Goal: Task Accomplishment & Management: Manage account settings

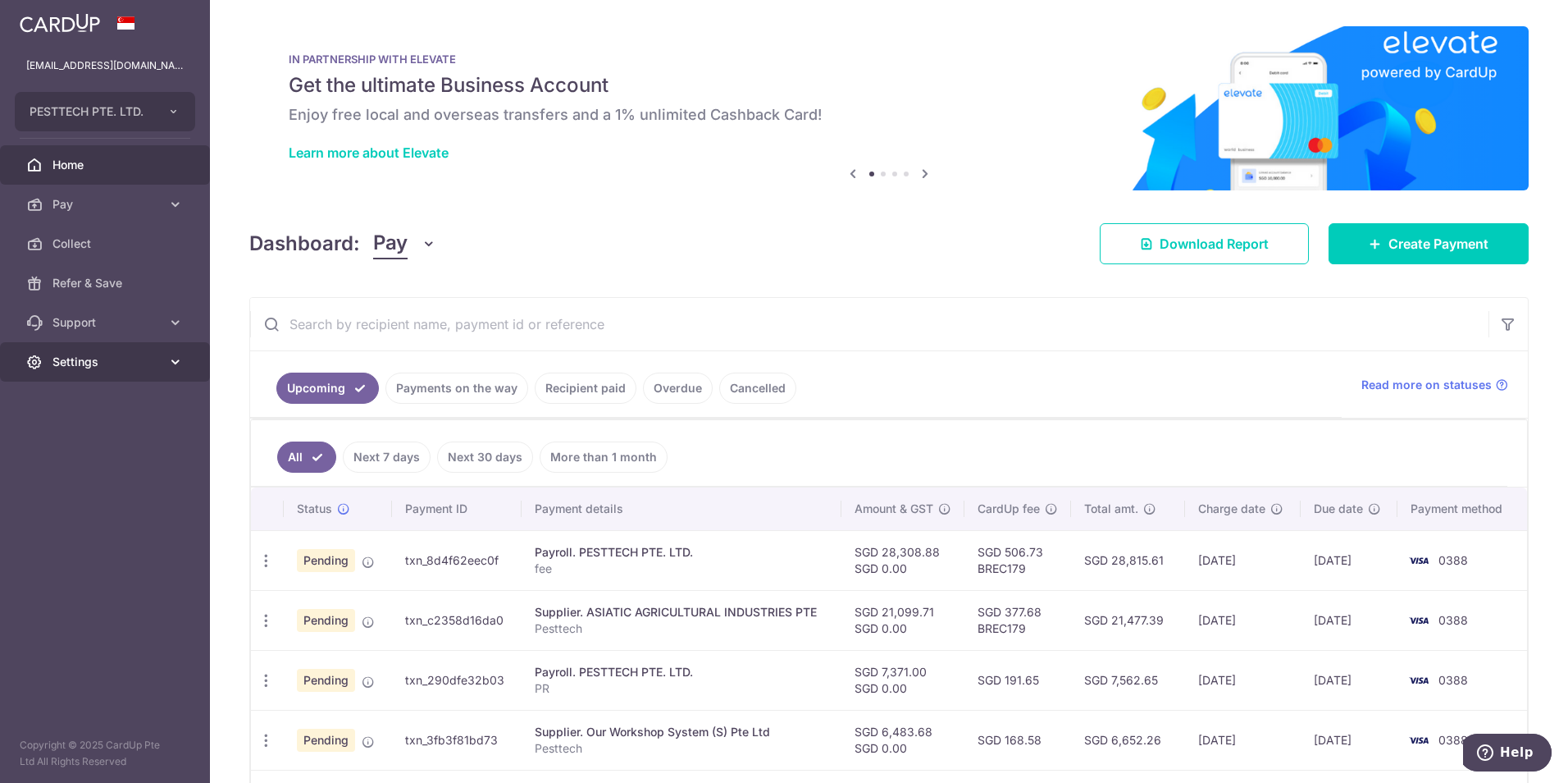
click at [53, 359] on span "Settings" at bounding box center [106, 361] width 108 height 16
click at [74, 439] on span "Logout" at bounding box center [106, 440] width 108 height 16
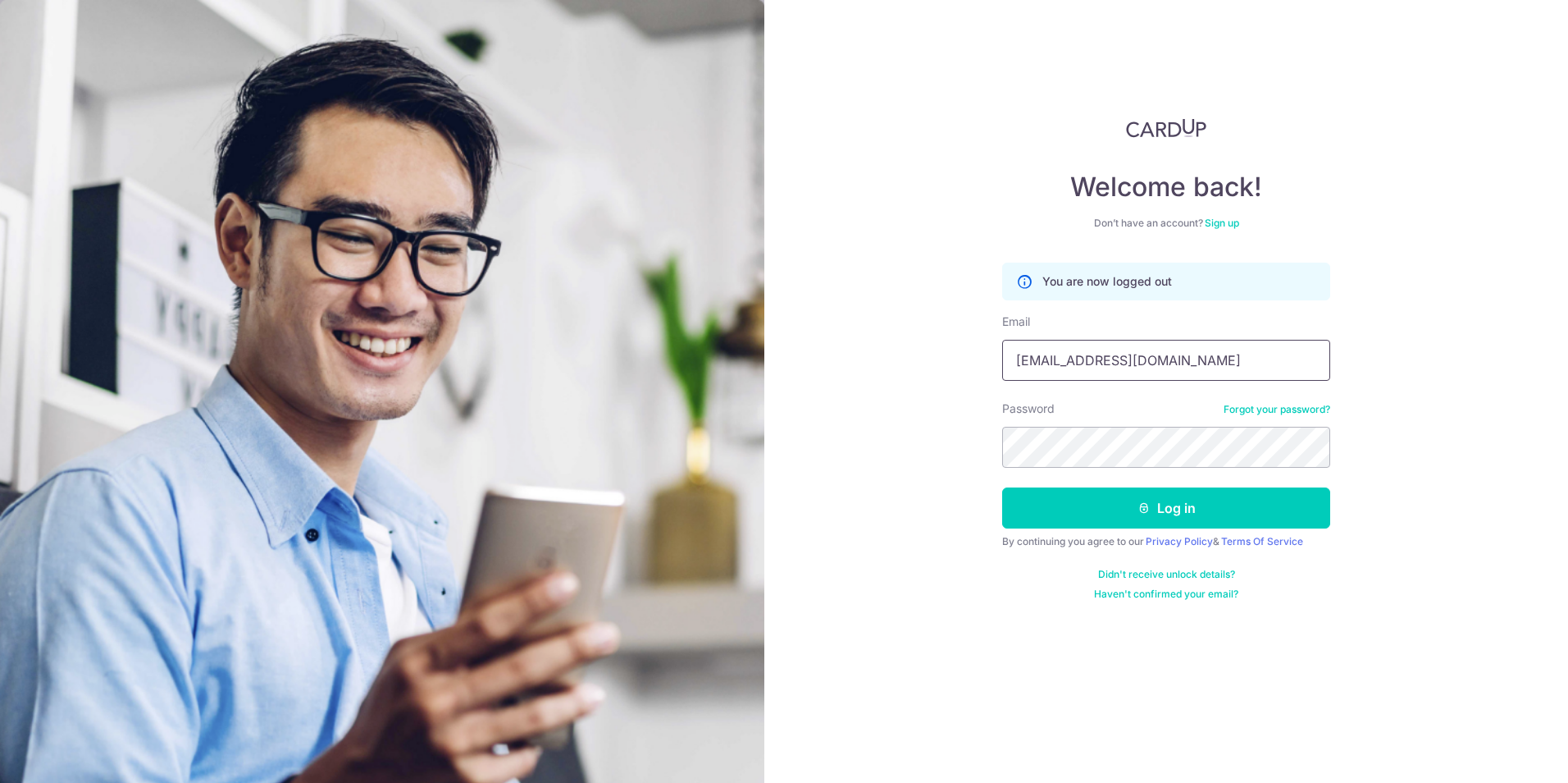
drag, startPoint x: 0, startPoint y: 0, endPoint x: 1219, endPoint y: 359, distance: 1270.8
click at [1219, 359] on input "[EMAIL_ADDRESS][DOMAIN_NAME]" at bounding box center [1166, 361] width 328 height 41
type input "asskazuki@hotmail.com"
click at [1135, 499] on button "Log in" at bounding box center [1166, 508] width 328 height 41
